Goal: Information Seeking & Learning: Learn about a topic

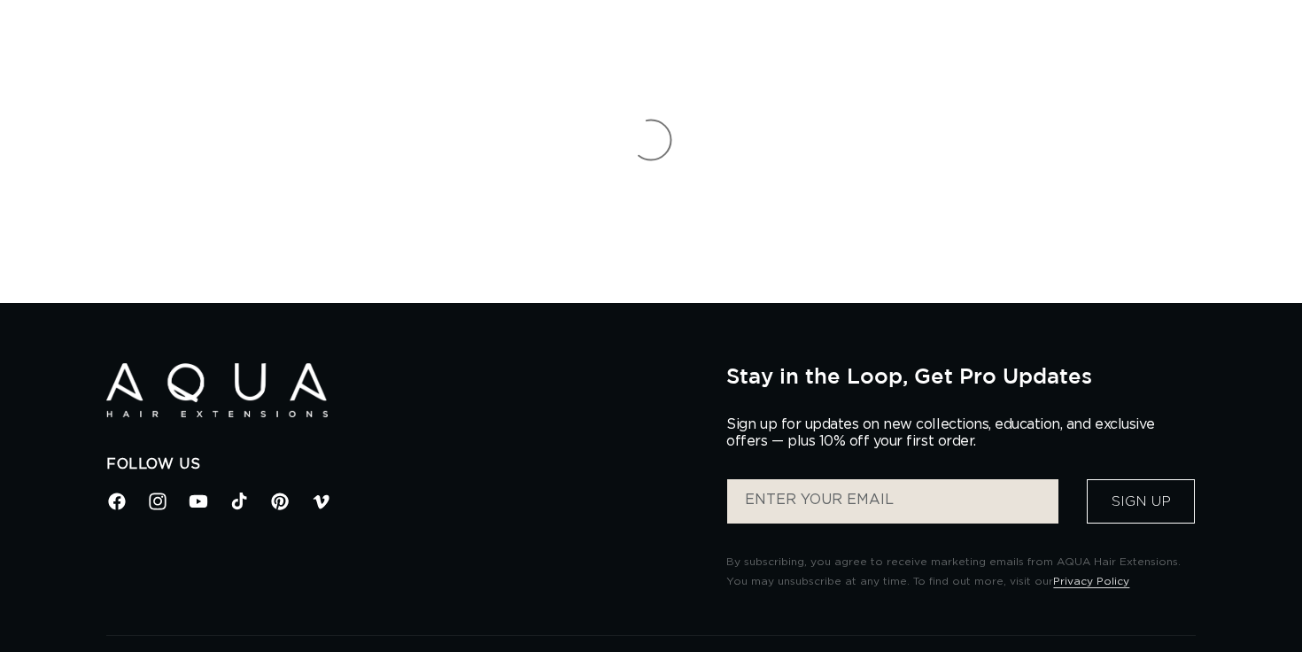
scroll to position [65, 0]
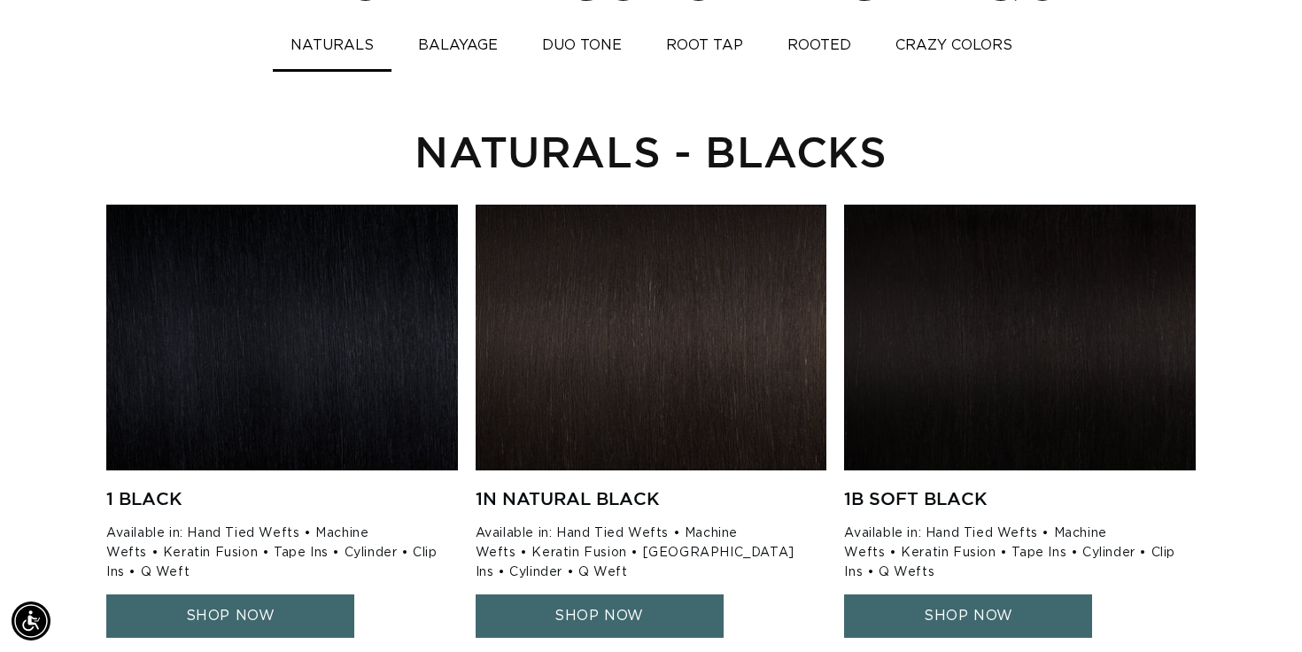
scroll to position [1333, 0]
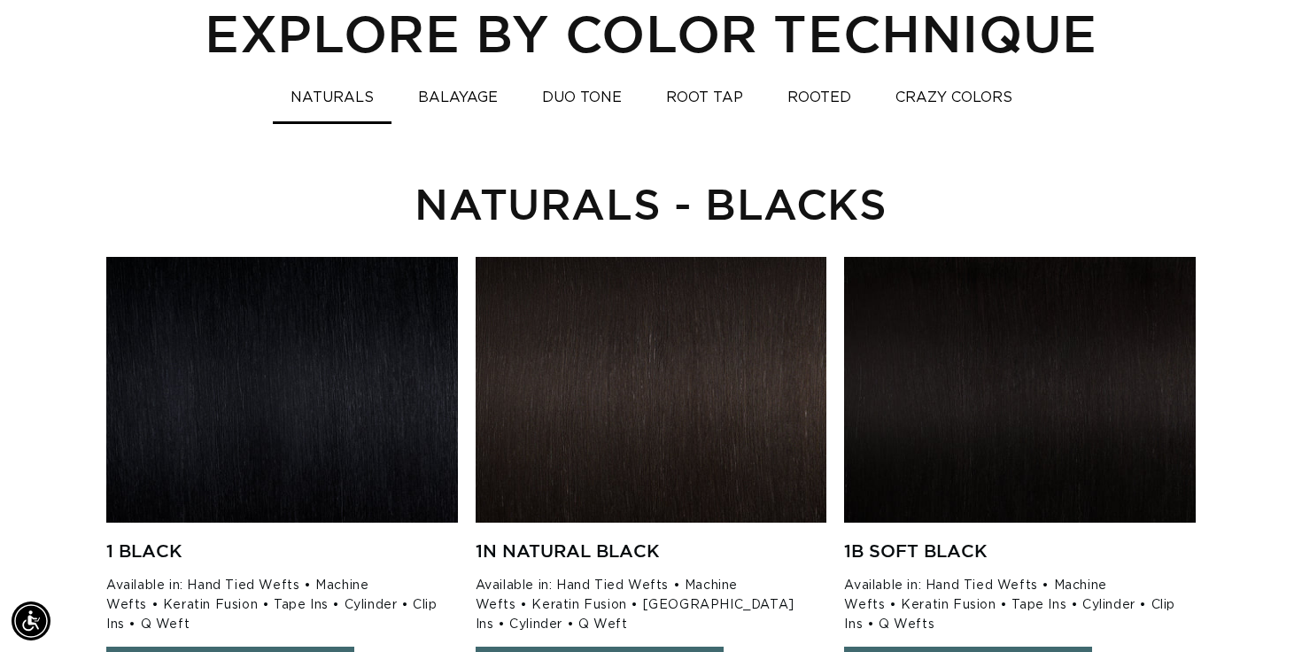
click at [587, 101] on button "DUO TONE" at bounding box center [581, 98] width 115 height 35
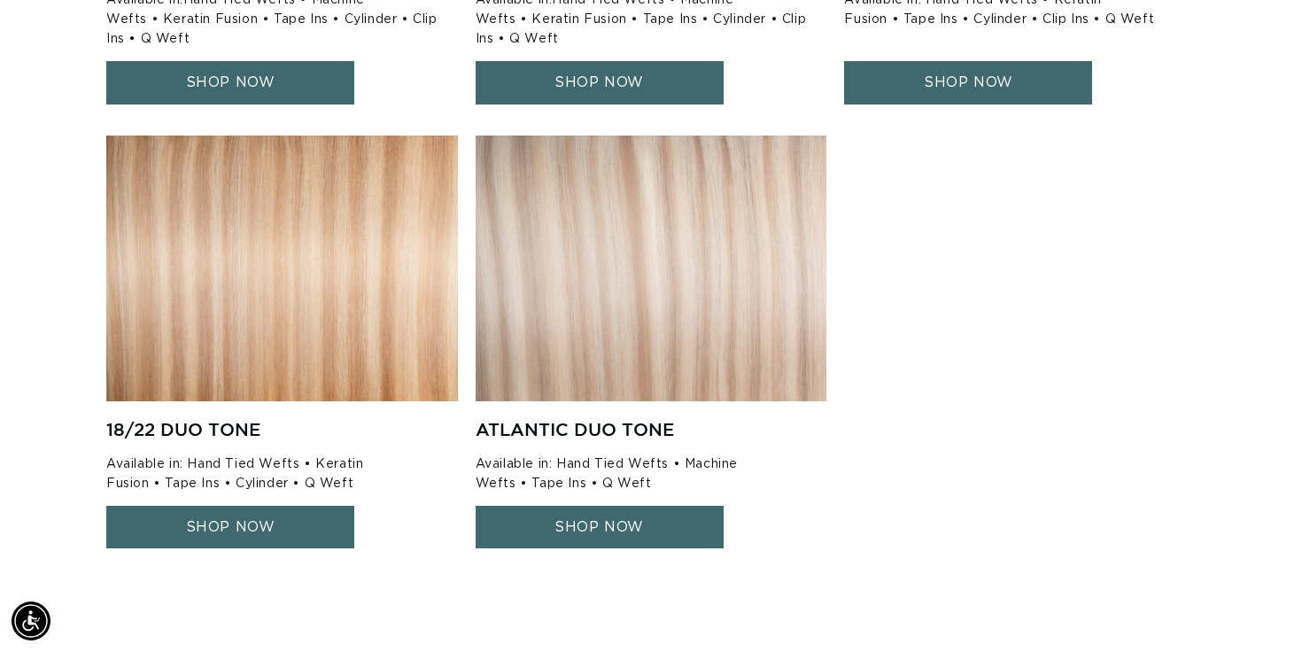
scroll to position [0, 2353]
